Goal: Transaction & Acquisition: Purchase product/service

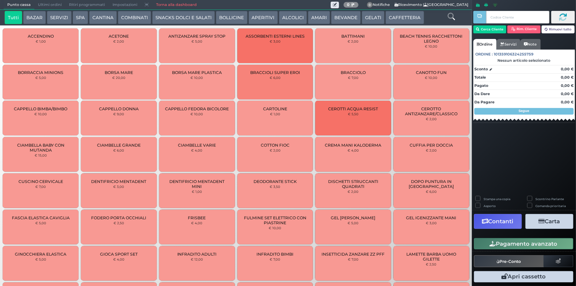
click at [351, 18] on button "BEVANDE" at bounding box center [346, 17] width 30 height 13
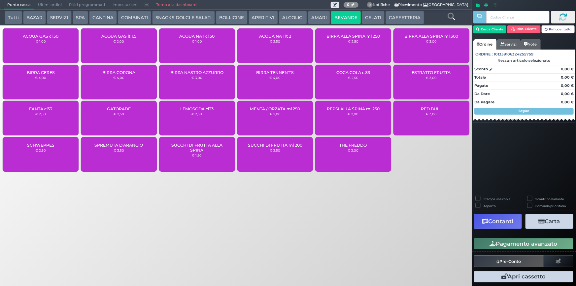
click at [193, 45] on div "ACQUA NAT cl 50 € 1,00" at bounding box center [197, 45] width 76 height 35
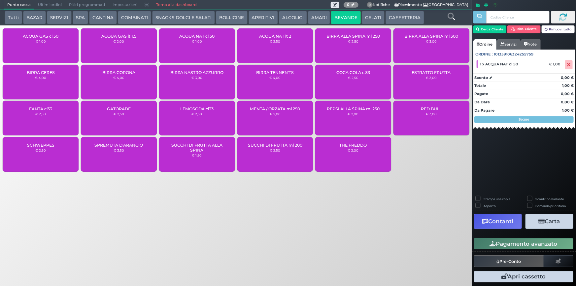
click at [534, 250] on div "Pagamento avanzato" at bounding box center [524, 243] width 104 height 15
click at [521, 244] on button "Pagamento avanzato" at bounding box center [523, 243] width 99 height 11
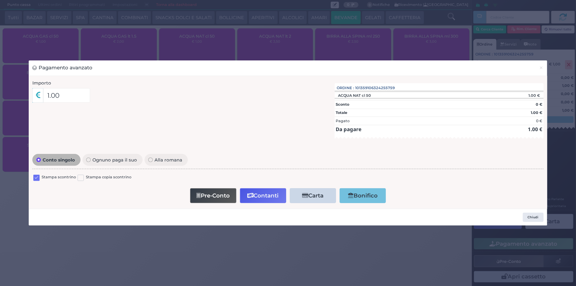
click at [36, 178] on label at bounding box center [36, 178] width 6 height 6
click at [0, 0] on input "checkbox" at bounding box center [0, 0] width 0 height 0
click at [267, 194] on button "Contanti" at bounding box center [263, 195] width 46 height 15
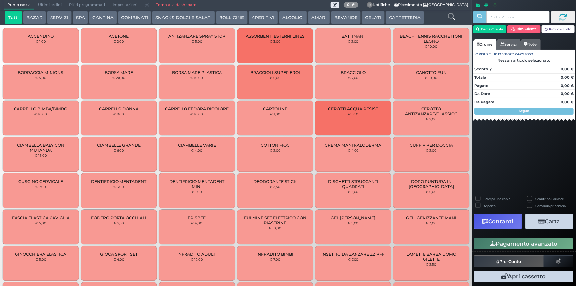
click at [186, 4] on link "Torna alla dashboard" at bounding box center [176, 4] width 48 height 9
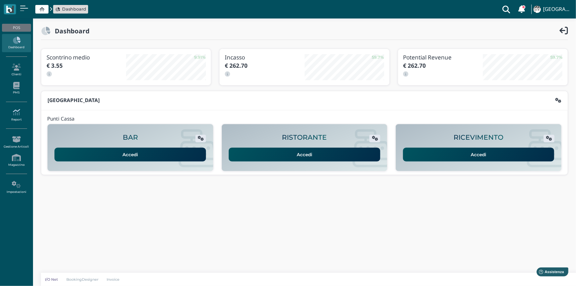
click at [18, 115] on icon at bounding box center [16, 112] width 29 height 7
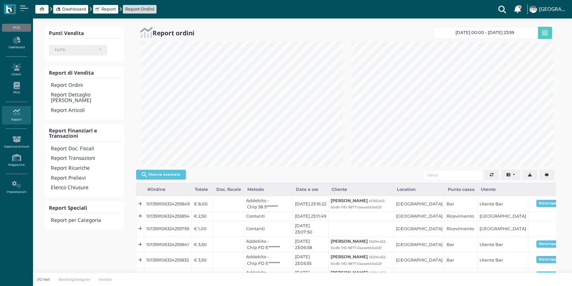
select select
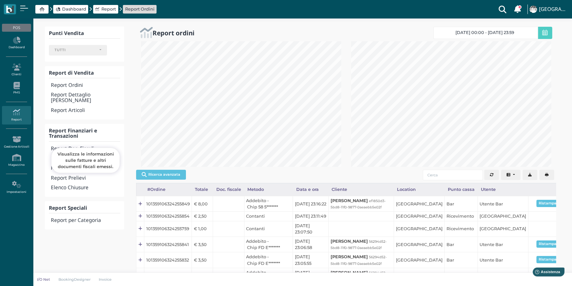
click at [84, 146] on h4 "Report Doc. Fiscali" at bounding box center [85, 149] width 69 height 6
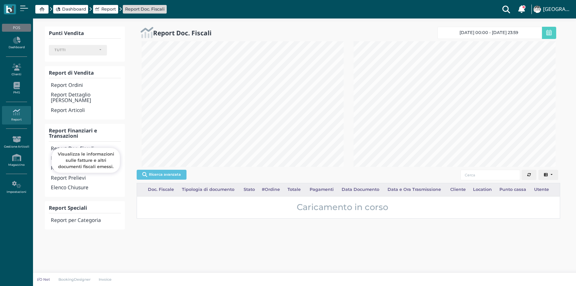
select select
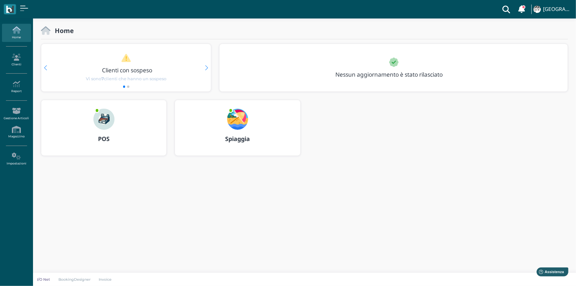
click at [106, 138] on b "POS" at bounding box center [104, 139] width 12 height 8
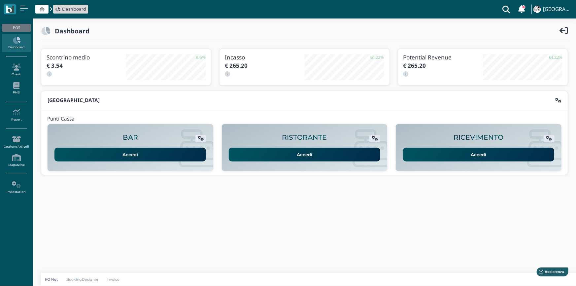
click at [476, 154] on link "Accedi" at bounding box center [478, 155] width 151 height 14
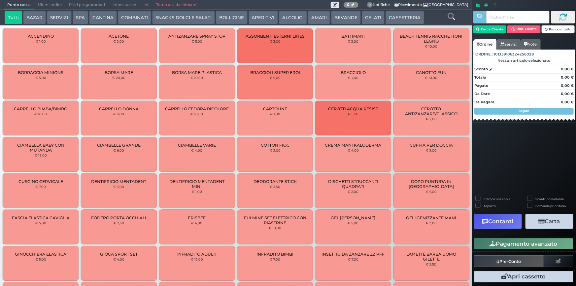
click at [339, 18] on button "BEVANDE" at bounding box center [346, 17] width 30 height 13
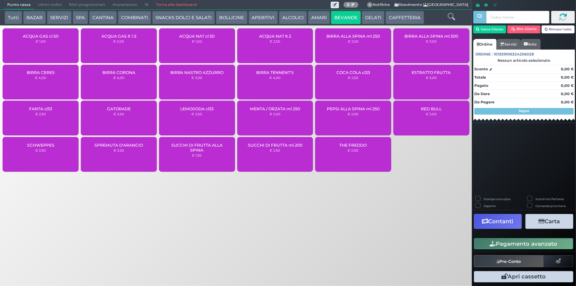
click at [192, 43] on small "€ 1,00" at bounding box center [197, 41] width 10 height 4
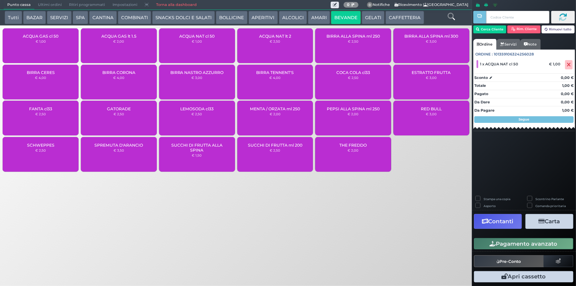
click at [192, 43] on small "€ 1,00" at bounding box center [197, 41] width 10 height 4
click at [567, 65] on icon at bounding box center [569, 65] width 4 height 0
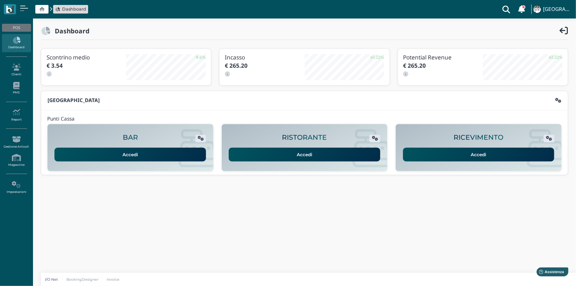
click at [474, 154] on link "Accedi" at bounding box center [478, 155] width 151 height 14
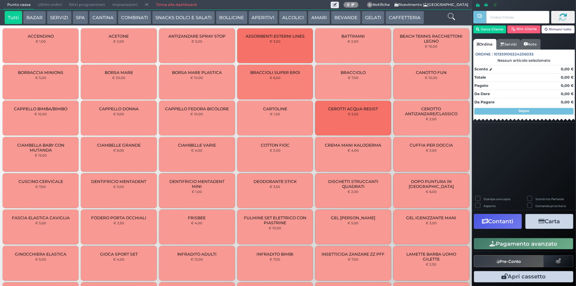
click at [343, 19] on button "BEVANDE" at bounding box center [346, 17] width 30 height 13
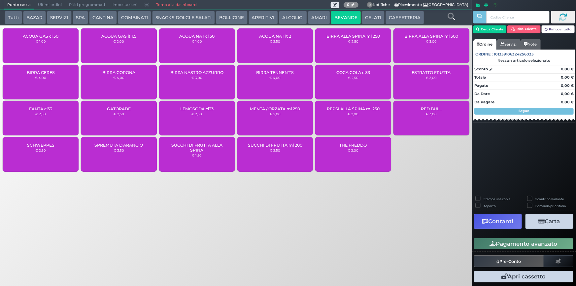
click at [212, 46] on div "ACQUA NAT cl 50 € 1,00" at bounding box center [197, 45] width 76 height 35
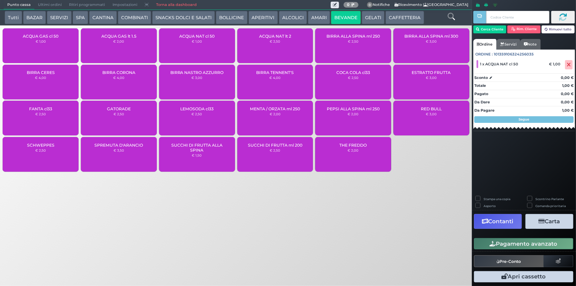
click at [511, 242] on button "Pagamento avanzato" at bounding box center [523, 243] width 99 height 11
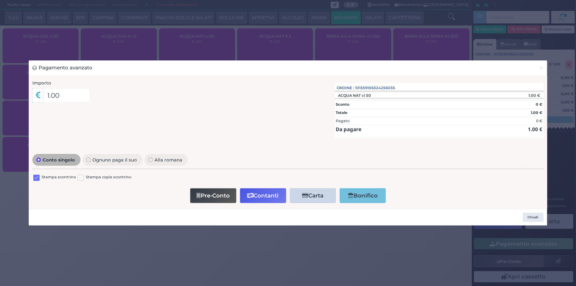
click at [36, 179] on label at bounding box center [36, 178] width 6 height 6
click at [0, 0] on input "checkbox" at bounding box center [0, 0] width 0 height 0
click at [269, 194] on button "Contanti" at bounding box center [263, 195] width 46 height 15
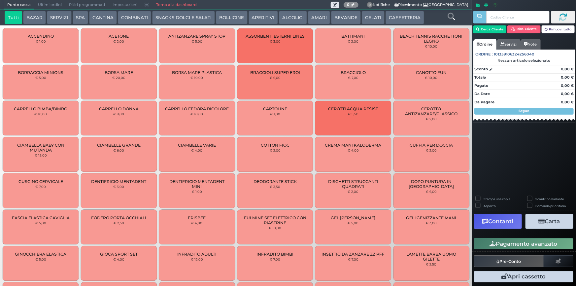
click at [49, 4] on span "Ultimi ordini" at bounding box center [49, 4] width 31 height 9
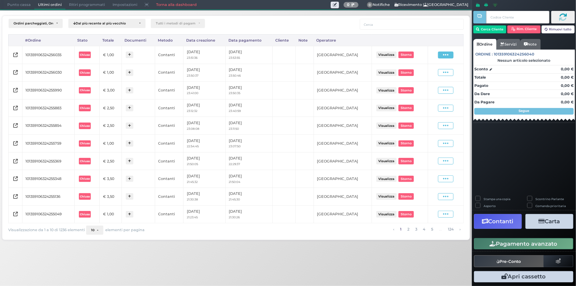
click at [443, 55] on icon at bounding box center [446, 55] width 6 height 6
click at [433, 70] on span "Ristampa Pre-Conto" at bounding box center [430, 73] width 27 height 11
click at [17, 6] on span "Punto cassa" at bounding box center [19, 4] width 31 height 9
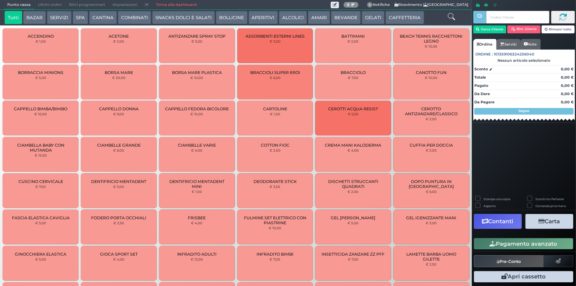
click at [340, 18] on button "BEVANDE" at bounding box center [346, 17] width 30 height 13
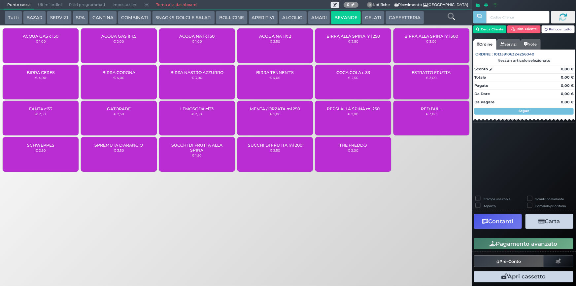
click at [133, 44] on div "ACQUA GAS lt 1.5 € 2,00" at bounding box center [119, 45] width 76 height 35
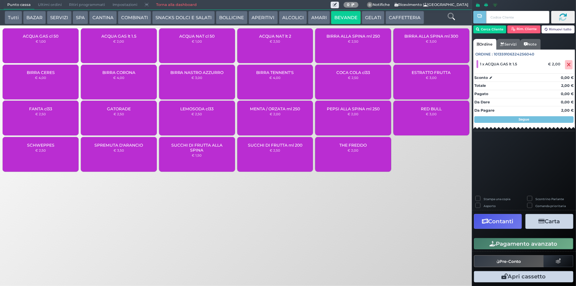
click at [533, 243] on button "Pagamento avanzato" at bounding box center [523, 243] width 99 height 11
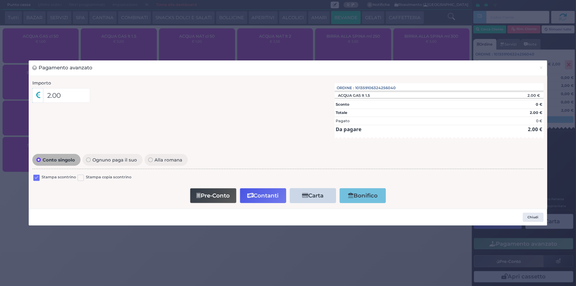
click at [35, 176] on label at bounding box center [36, 178] width 6 height 6
click at [0, 0] on input "checkbox" at bounding box center [0, 0] width 0 height 0
click at [267, 195] on button "Contanti" at bounding box center [263, 195] width 46 height 15
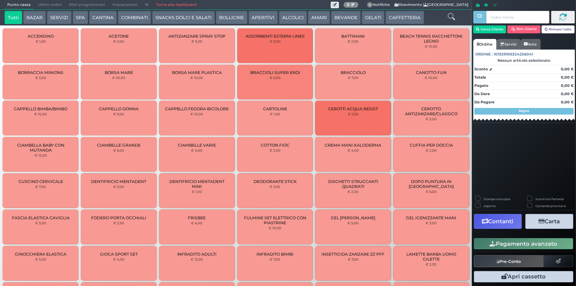
click at [50, 5] on span "Ultimi ordini" at bounding box center [49, 4] width 31 height 9
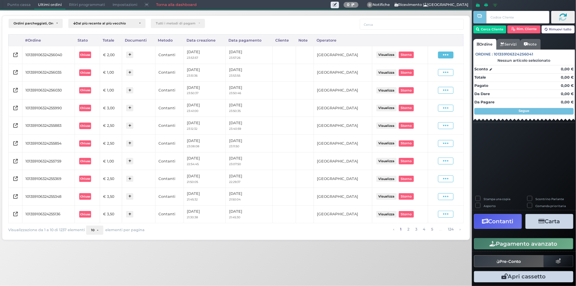
click at [449, 55] on icon at bounding box center [446, 55] width 6 height 6
click at [436, 72] on span "Ristampa Pre-Conto" at bounding box center [430, 73] width 27 height 11
